Goal: Task Accomplishment & Management: Use online tool/utility

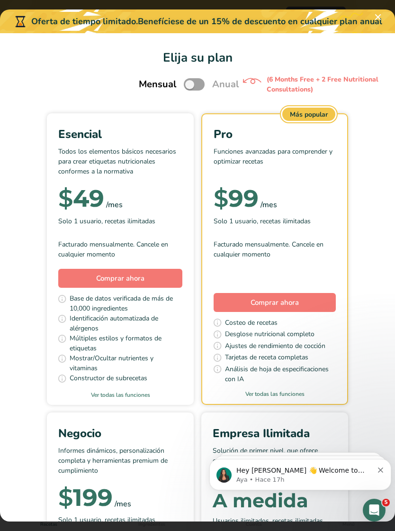
scroll to position [0, 7]
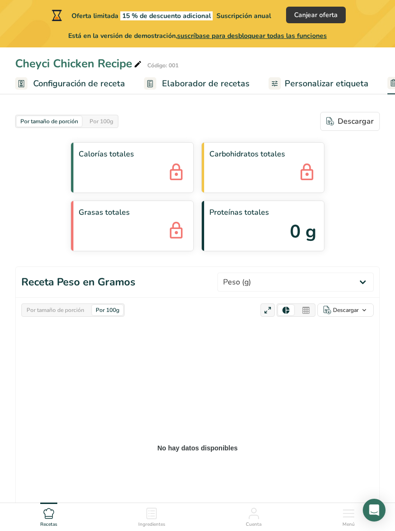
select select "Calories"
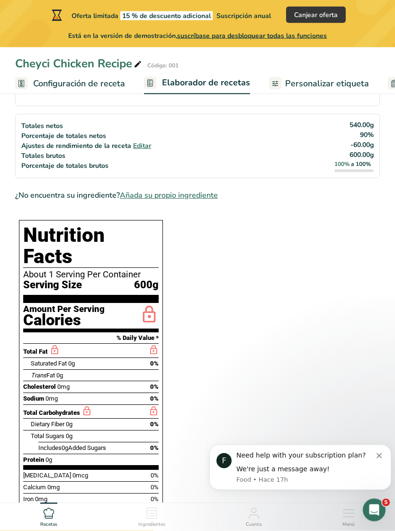
scroll to position [99, 0]
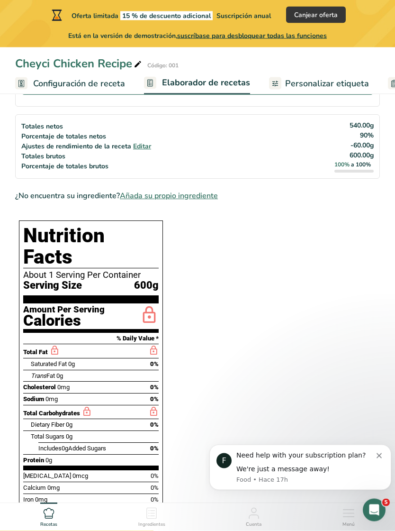
click at [204, 193] on span "Añada su propio ingrediente" at bounding box center [169, 196] width 98 height 11
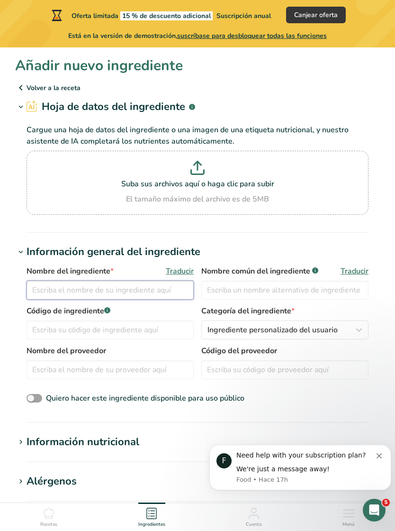
click at [136, 281] on input "text" at bounding box center [110, 290] width 167 height 19
